Goal: Task Accomplishment & Management: Manage account settings

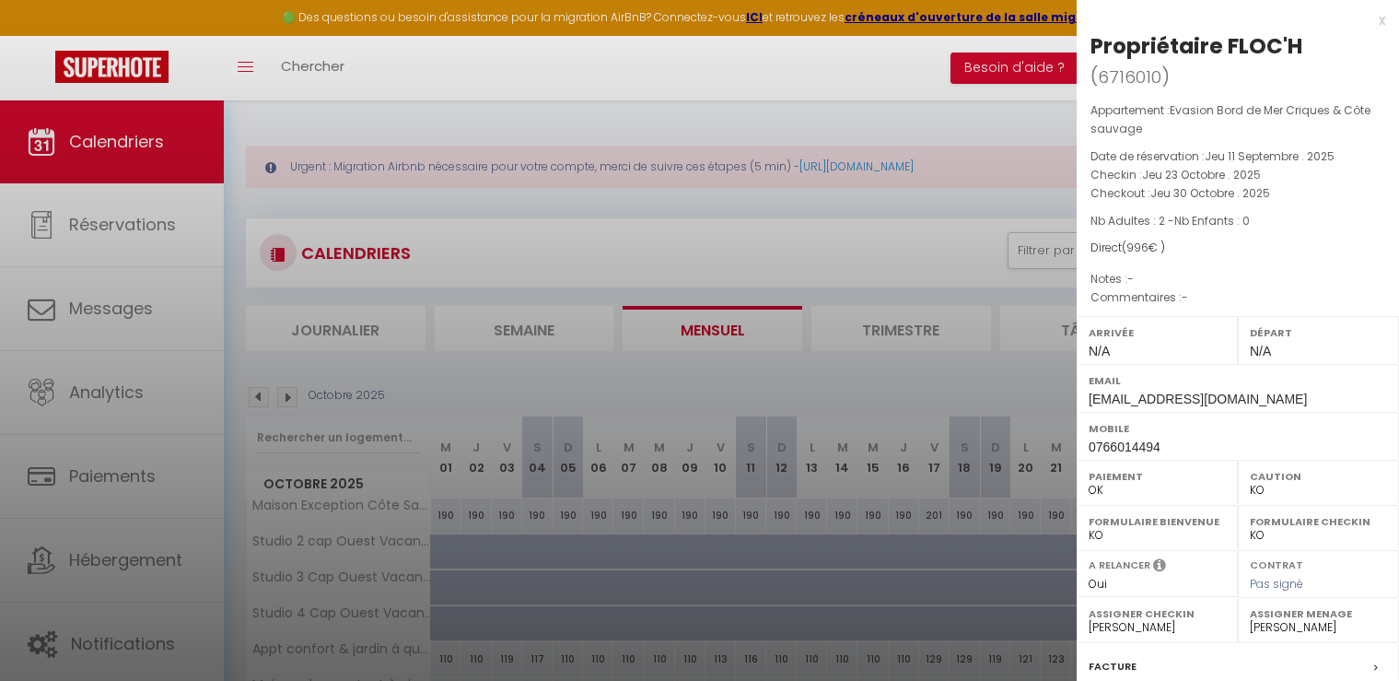
select select "KO"
select select "0"
select select "26076"
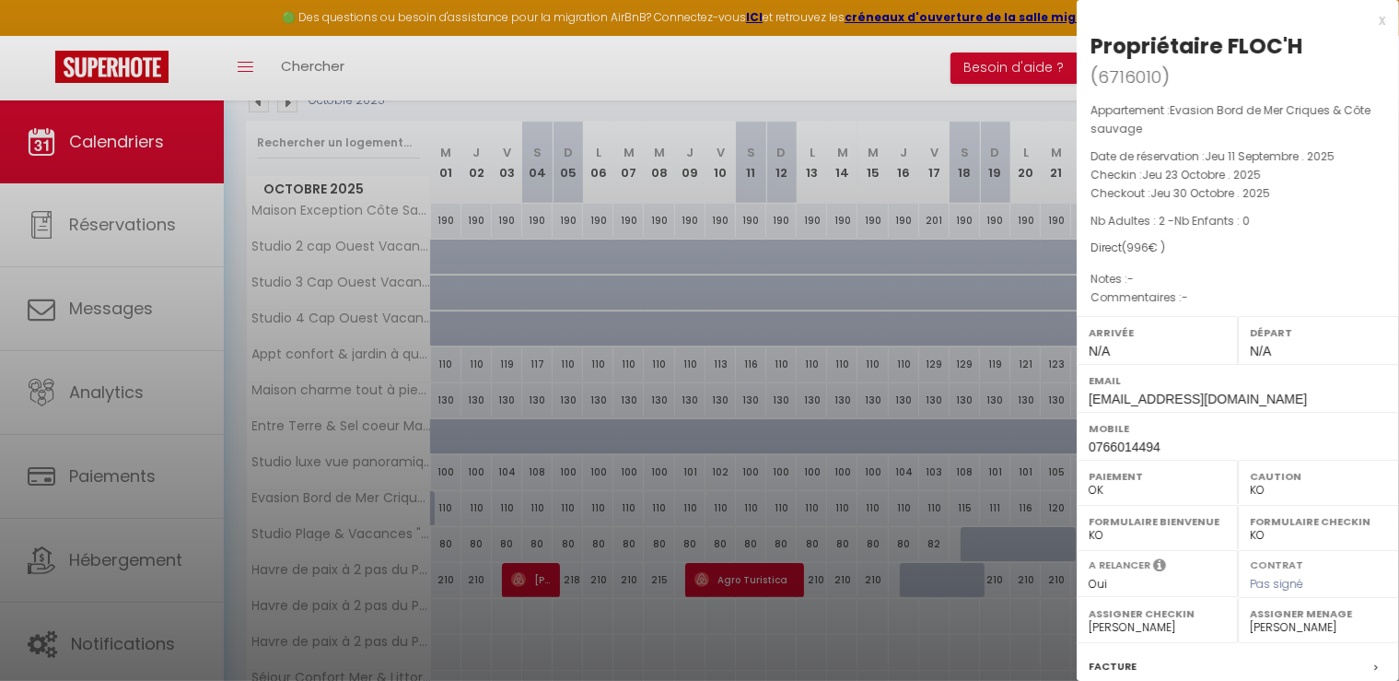
scroll to position [295, 0]
click at [605, 108] on div at bounding box center [699, 340] width 1399 height 681
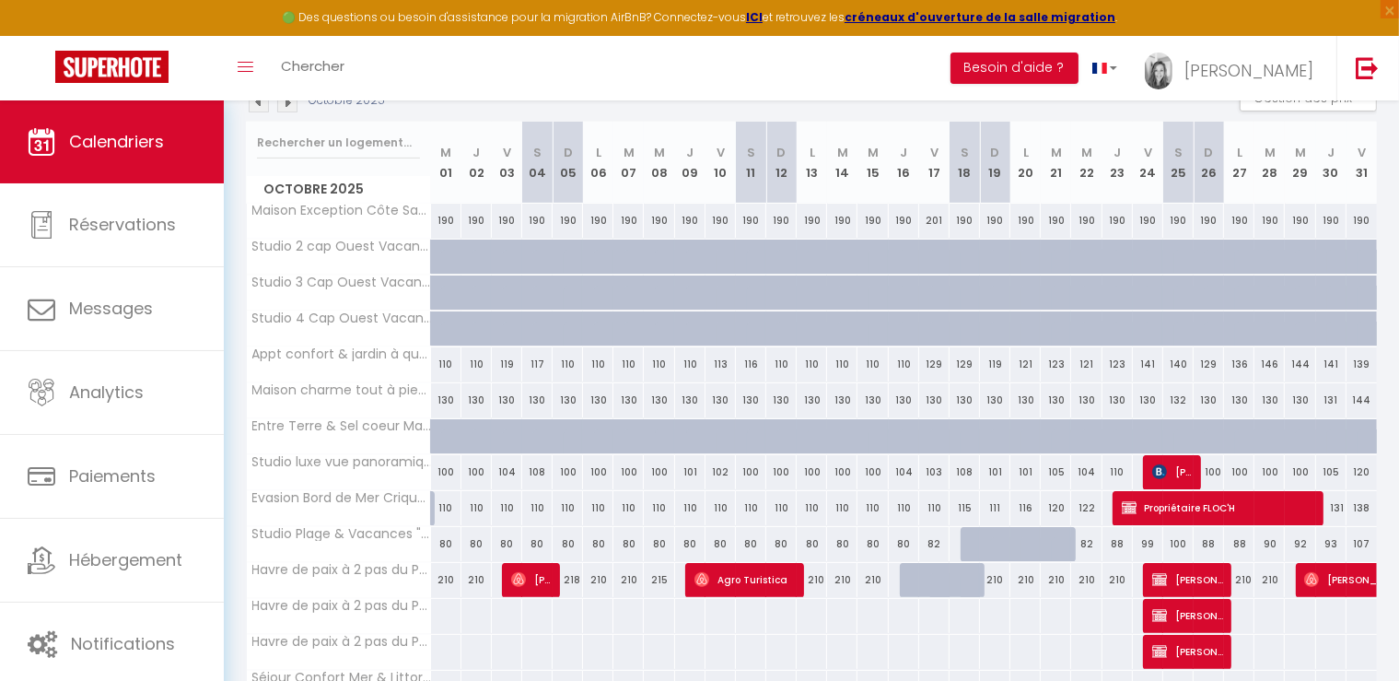
click at [258, 102] on img at bounding box center [259, 102] width 20 height 20
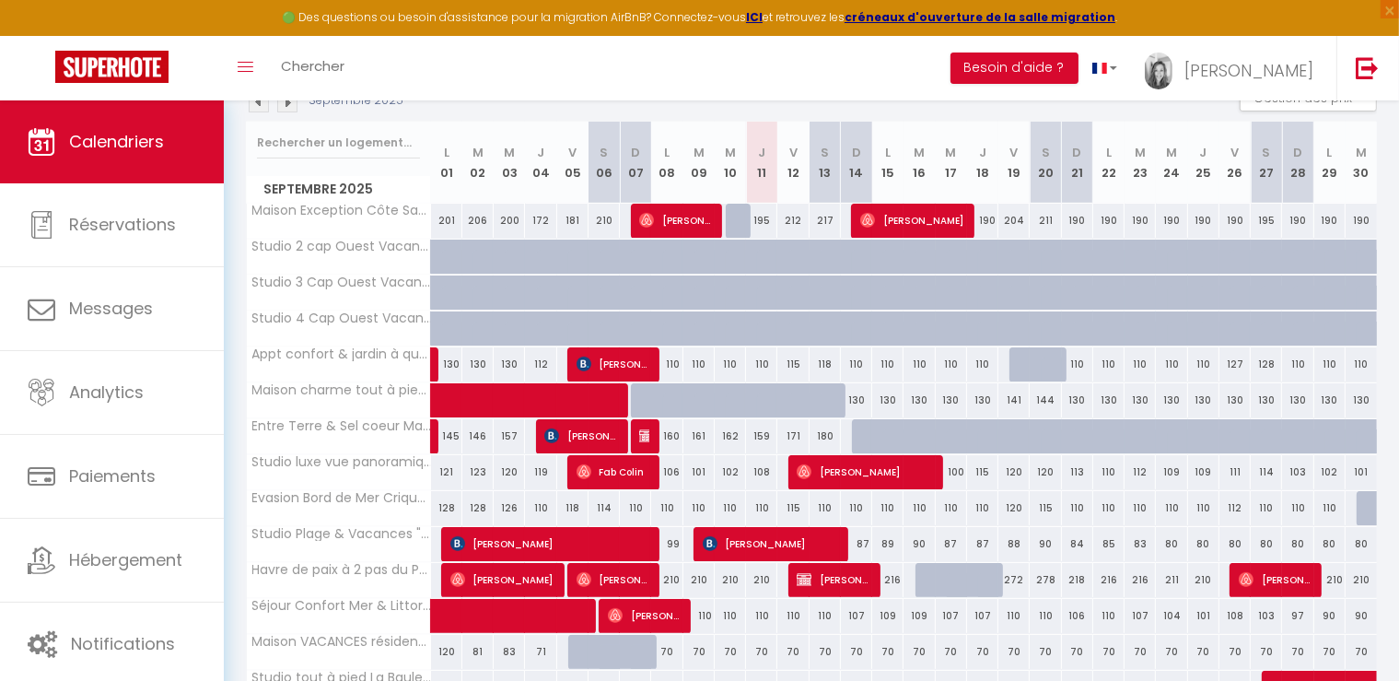
click at [256, 107] on img at bounding box center [259, 102] width 20 height 20
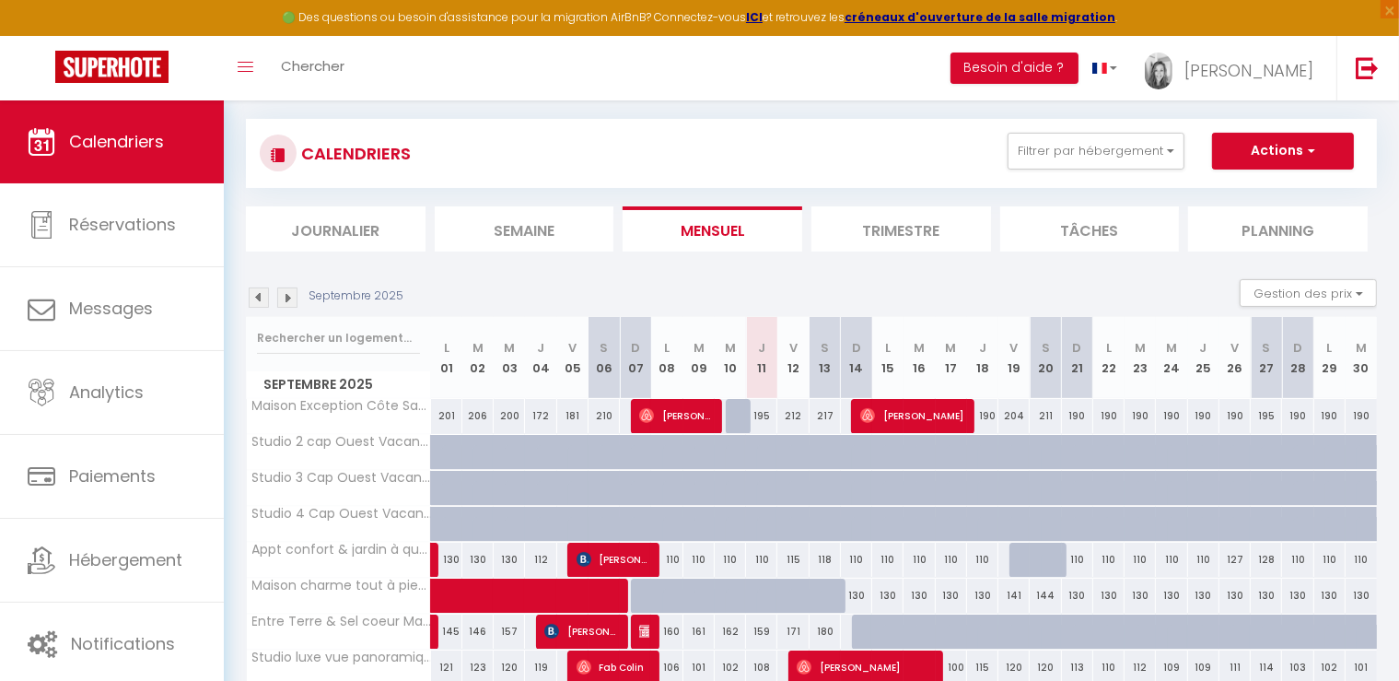
select select "KO"
select select "0"
select select "26076"
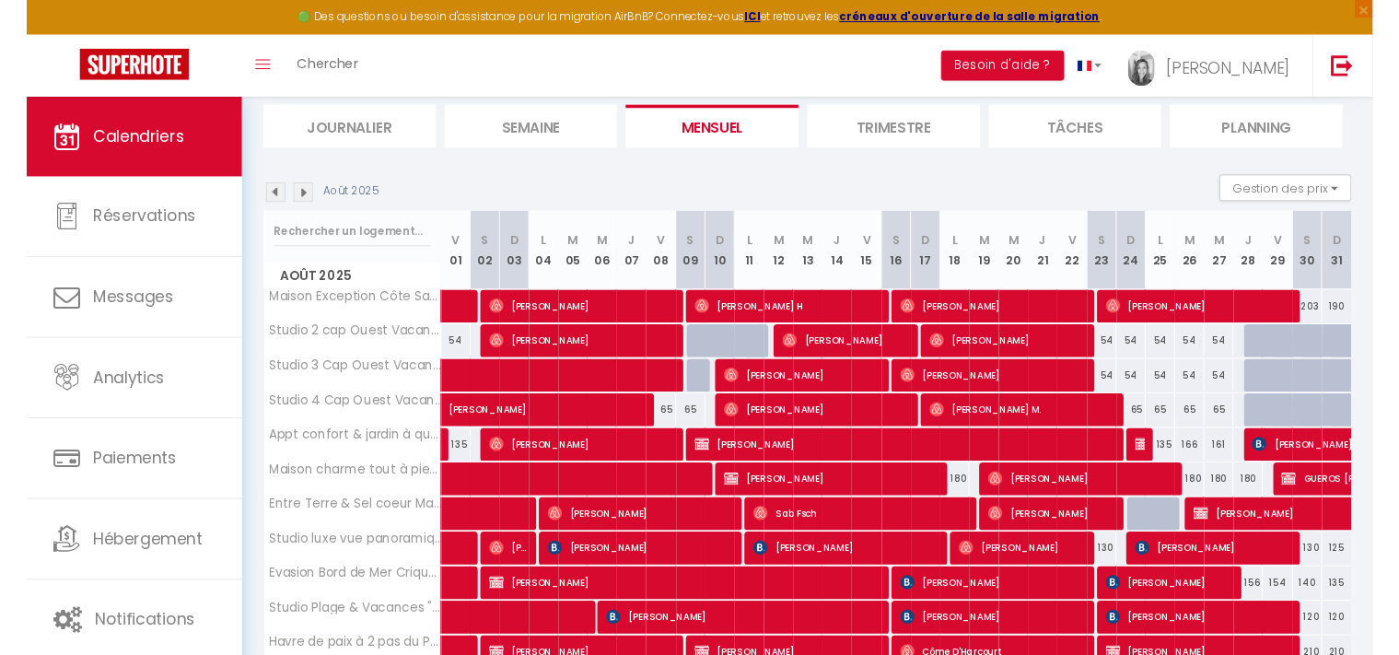
scroll to position [295, 0]
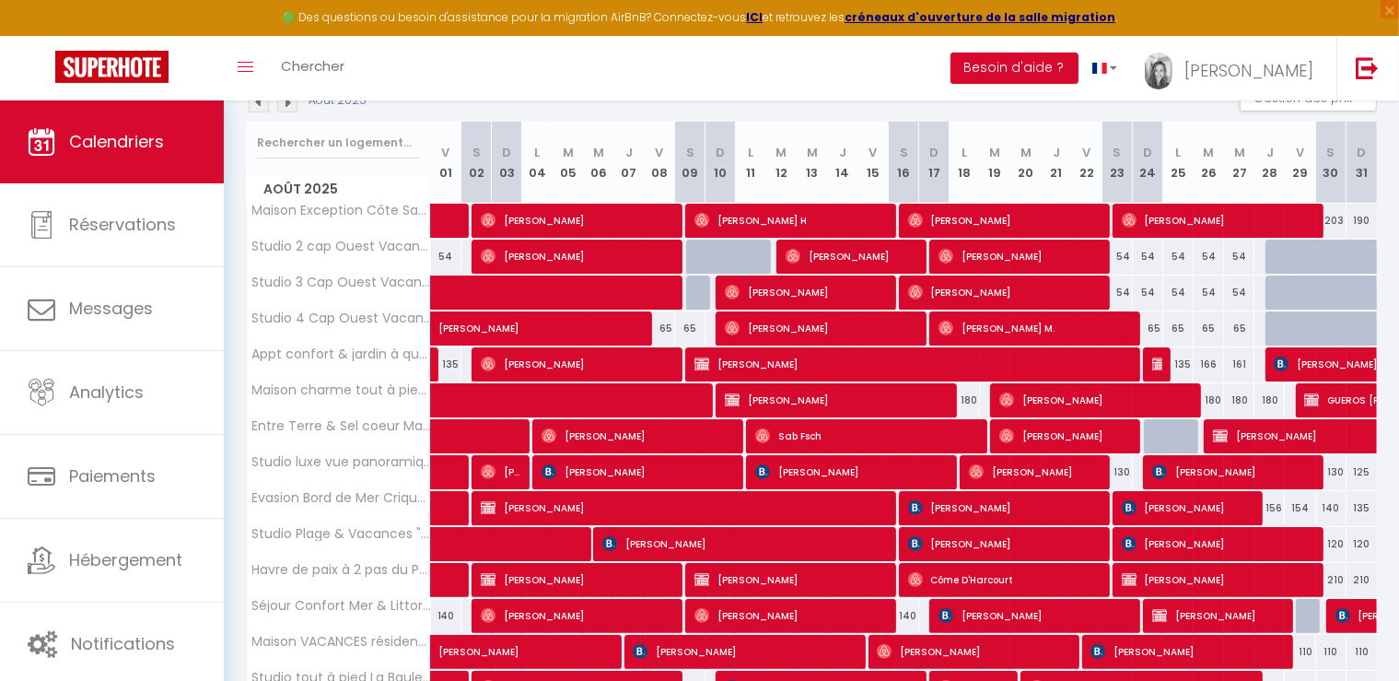
click at [527, 578] on span "[PERSON_NAME]" at bounding box center [577, 579] width 193 height 35
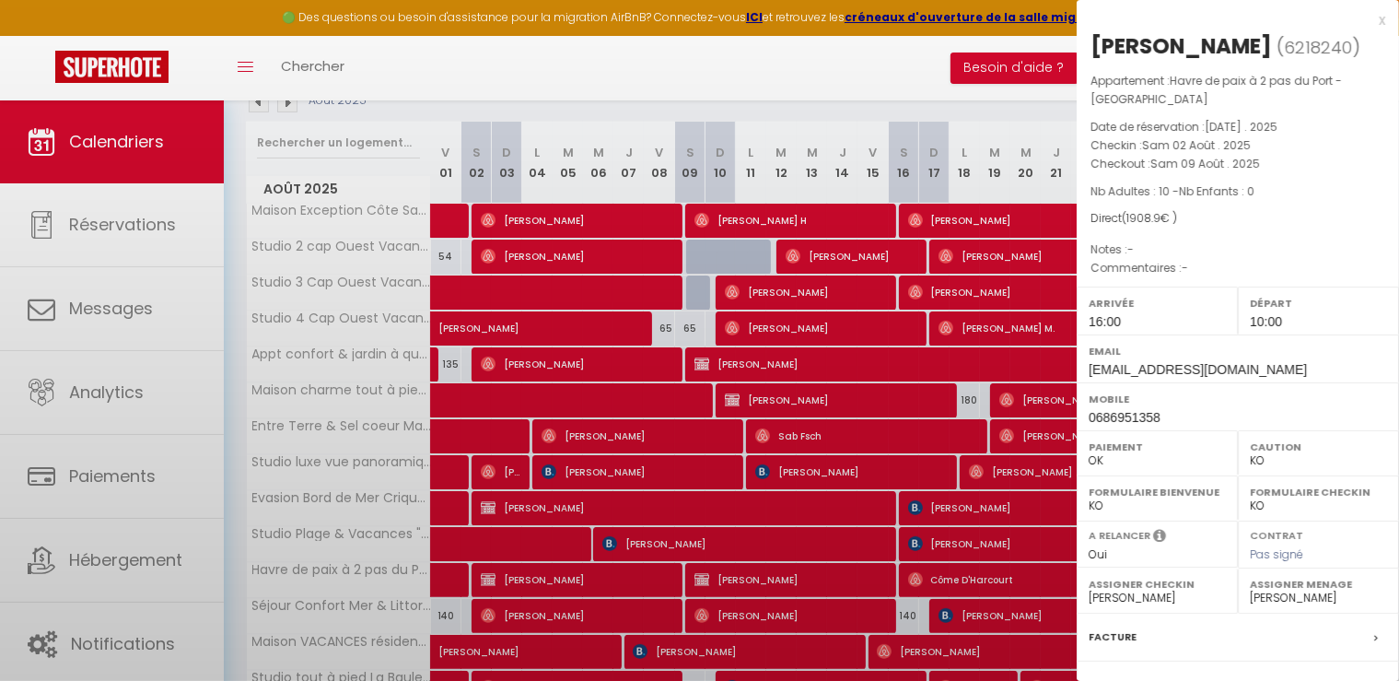
select select "47970"
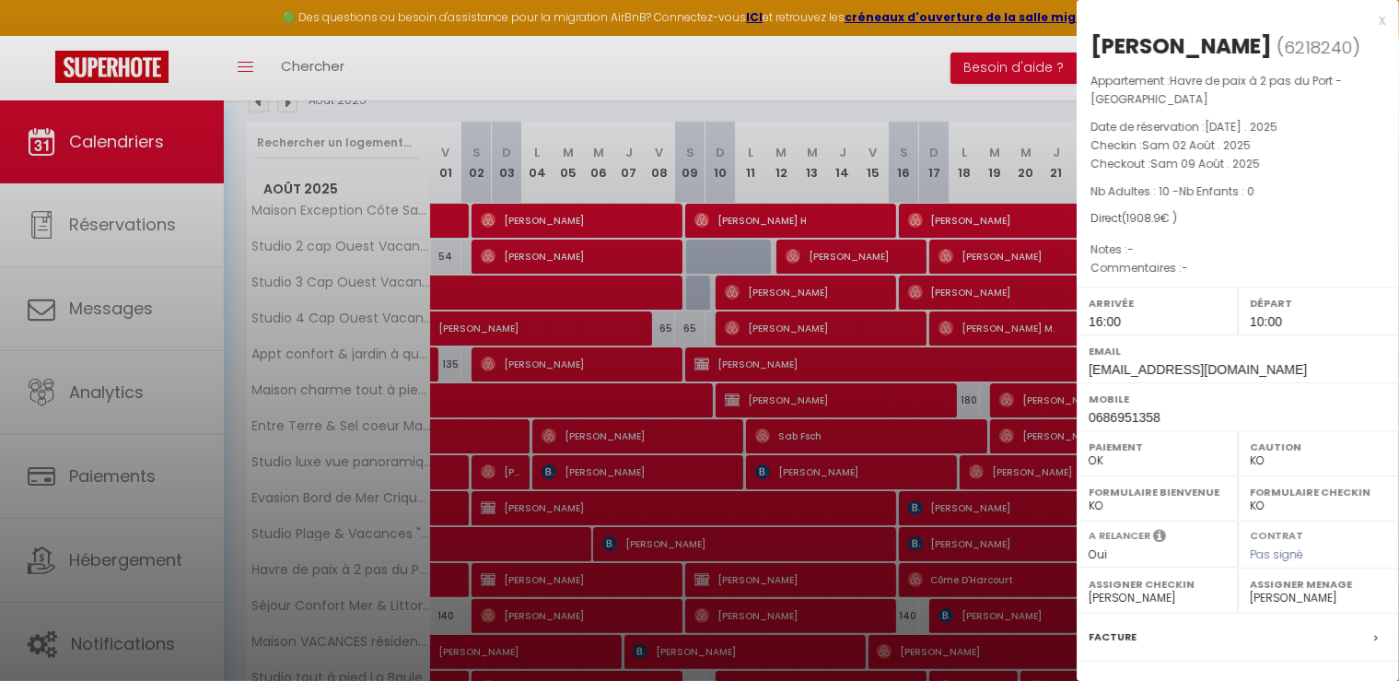
click at [527, 578] on div at bounding box center [699, 340] width 1399 height 681
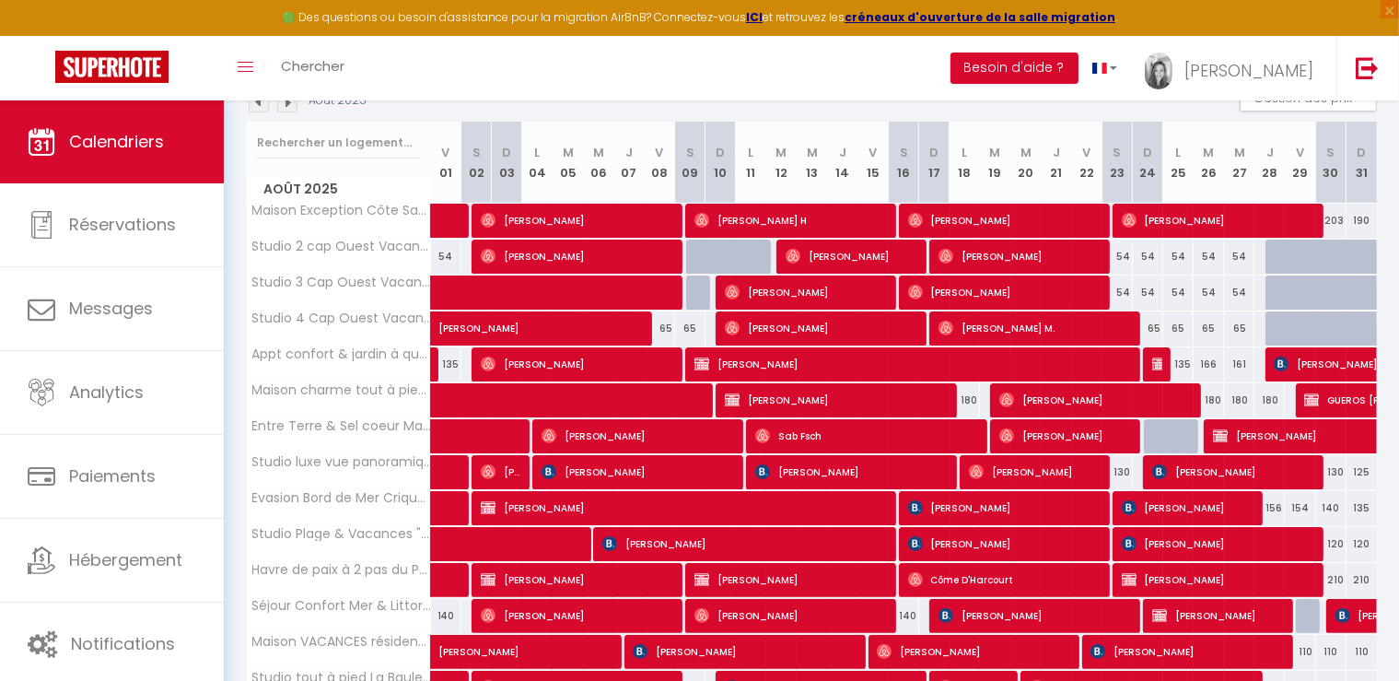
click at [982, 573] on span "Côme D'Harcourt" at bounding box center [1004, 579] width 193 height 35
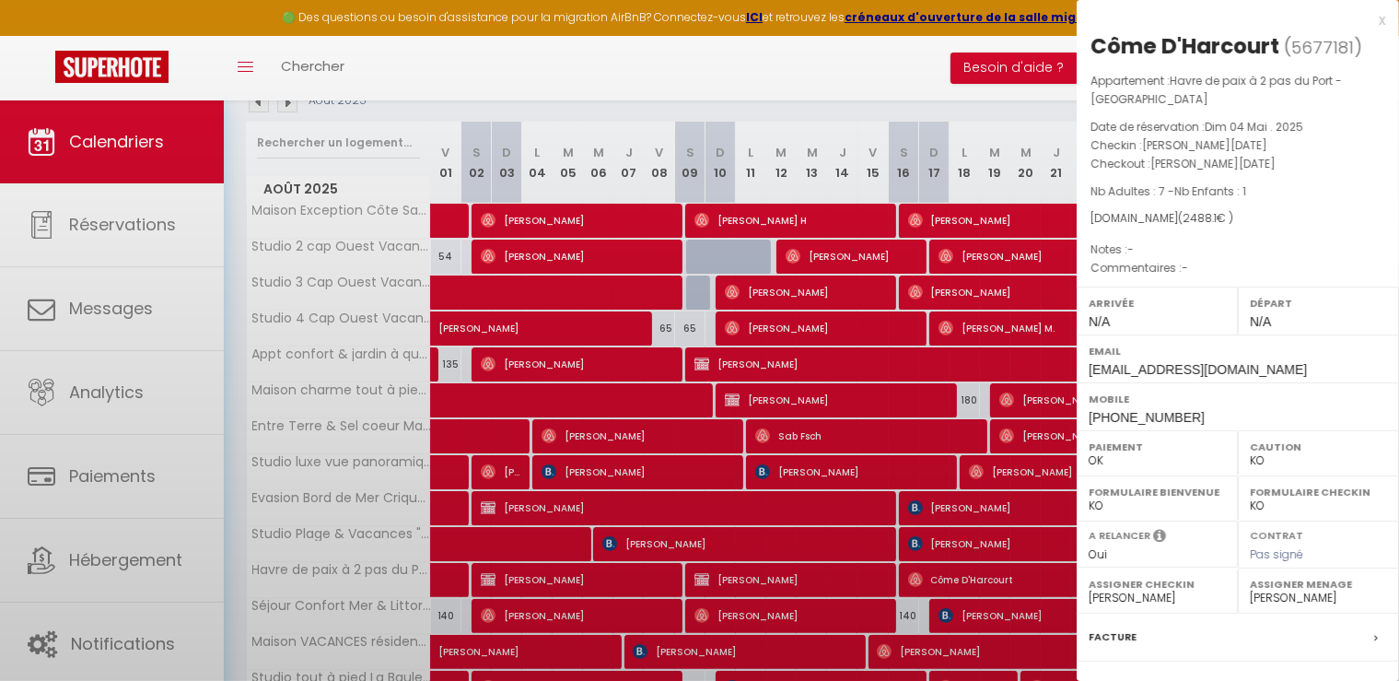
select select "OK"
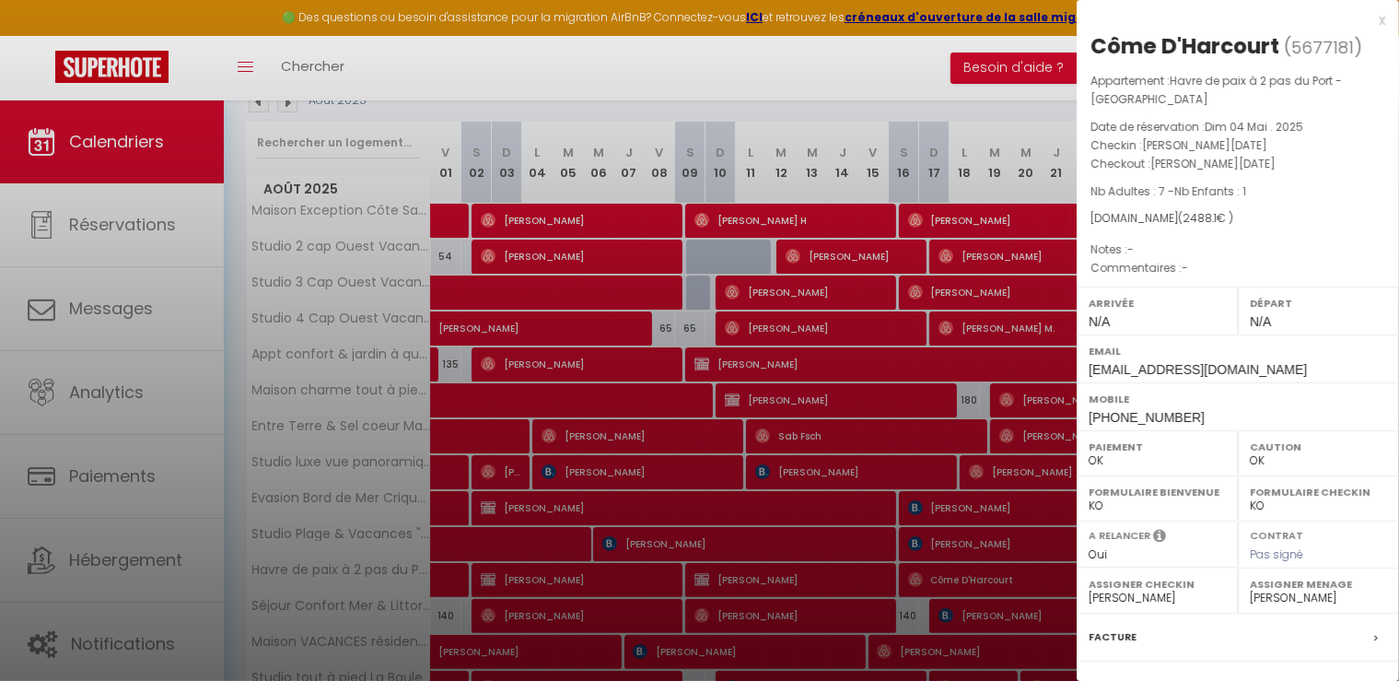
click at [731, 83] on div at bounding box center [699, 340] width 1399 height 681
